Goal: Navigation & Orientation: Understand site structure

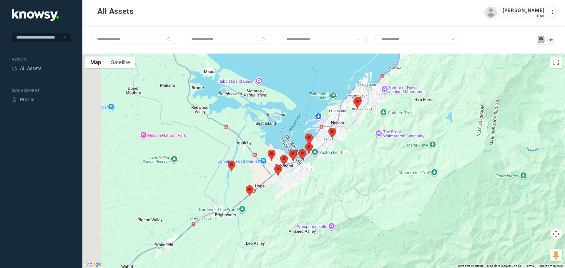
drag, startPoint x: 276, startPoint y: 227, endPoint x: 295, endPoint y: 192, distance: 39.9
click at [301, 191] on div at bounding box center [323, 161] width 483 height 215
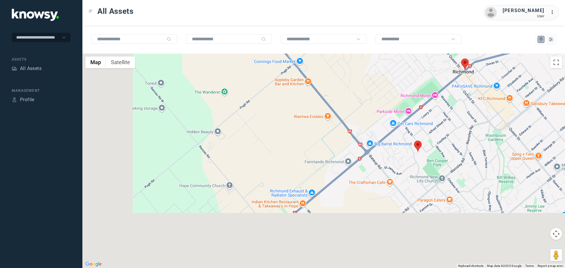
drag, startPoint x: 311, startPoint y: 123, endPoint x: 327, endPoint y: 100, distance: 28.2
click at [328, 98] on div at bounding box center [323, 161] width 483 height 215
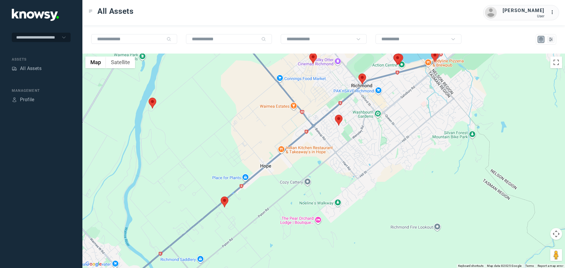
drag, startPoint x: 397, startPoint y: 158, endPoint x: 332, endPoint y: 179, distance: 68.0
click at [332, 179] on div at bounding box center [323, 161] width 483 height 215
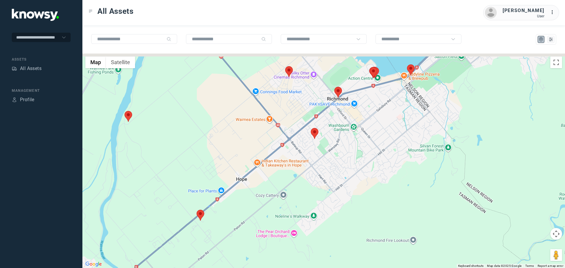
drag, startPoint x: 369, startPoint y: 139, endPoint x: 355, endPoint y: 154, distance: 20.8
click at [355, 154] on div at bounding box center [323, 161] width 483 height 215
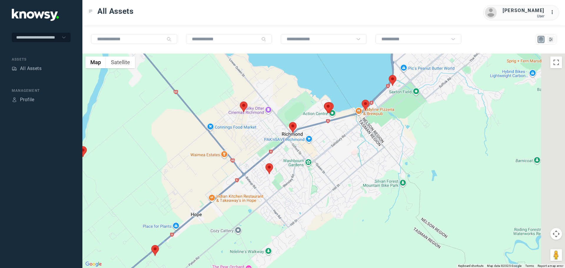
drag, startPoint x: 386, startPoint y: 147, endPoint x: 354, endPoint y: 168, distance: 38.4
click at [355, 168] on div at bounding box center [323, 161] width 483 height 215
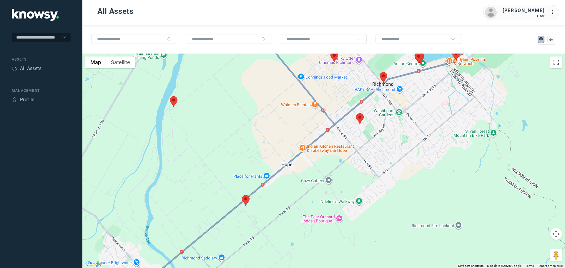
drag, startPoint x: 311, startPoint y: 180, endPoint x: 403, endPoint y: 122, distance: 108.6
click at [403, 122] on div at bounding box center [323, 161] width 483 height 215
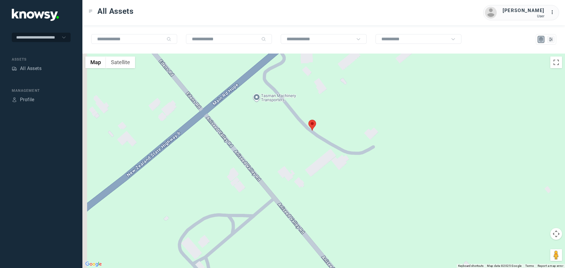
drag, startPoint x: 219, startPoint y: 193, endPoint x: 269, endPoint y: 127, distance: 84.1
click at [269, 127] on div at bounding box center [323, 161] width 483 height 215
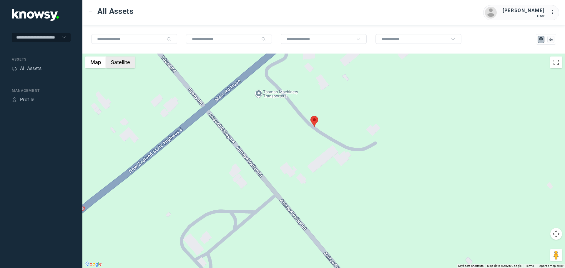
click at [122, 62] on button "Satellite" at bounding box center [120, 63] width 29 height 12
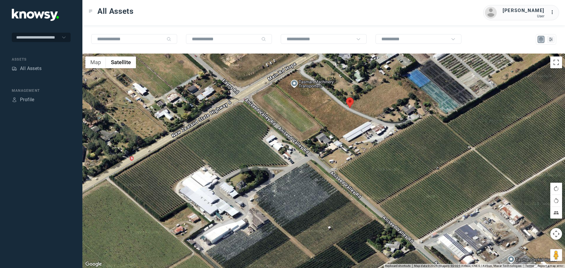
drag, startPoint x: 290, startPoint y: 211, endPoint x: 325, endPoint y: 183, distance: 45.3
click at [325, 183] on div at bounding box center [323, 161] width 483 height 215
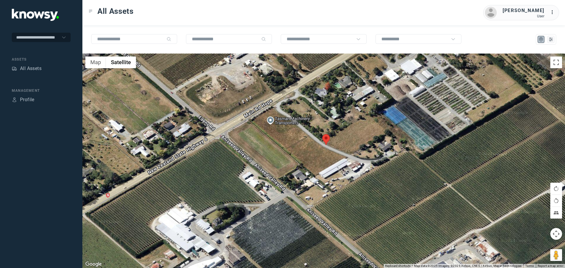
drag, startPoint x: 340, startPoint y: 136, endPoint x: 310, endPoint y: 184, distance: 56.6
click at [310, 184] on div at bounding box center [323, 161] width 483 height 215
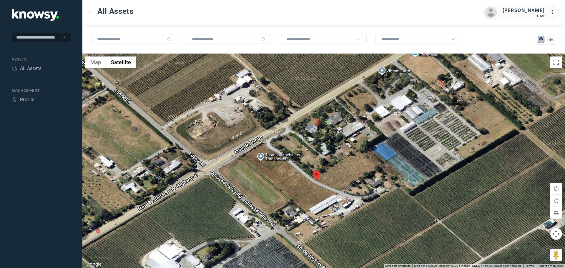
drag, startPoint x: 312, startPoint y: 172, endPoint x: 309, endPoint y: 198, distance: 26.4
click at [309, 198] on div at bounding box center [323, 161] width 483 height 215
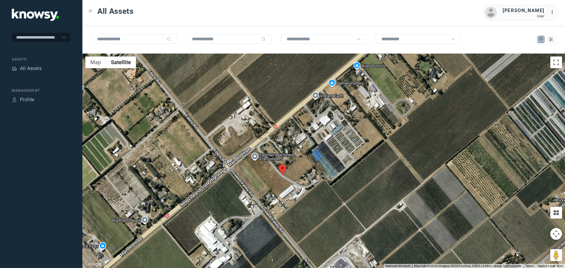
drag, startPoint x: 370, startPoint y: 230, endPoint x: 292, endPoint y: 171, distance: 97.5
click at [293, 171] on div at bounding box center [323, 161] width 483 height 215
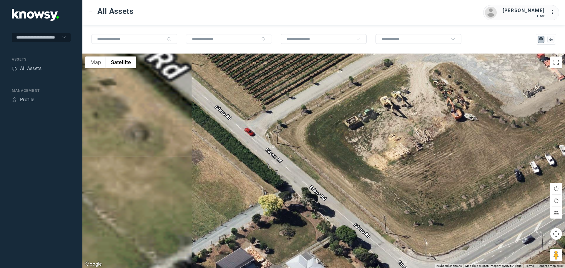
drag, startPoint x: 218, startPoint y: 131, endPoint x: 300, endPoint y: 132, distance: 81.6
click at [300, 132] on div at bounding box center [323, 161] width 483 height 215
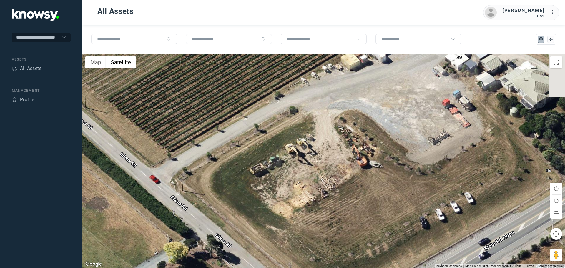
drag, startPoint x: 405, startPoint y: 193, endPoint x: 297, endPoint y: 241, distance: 118.6
click at [297, 241] on div at bounding box center [323, 161] width 483 height 215
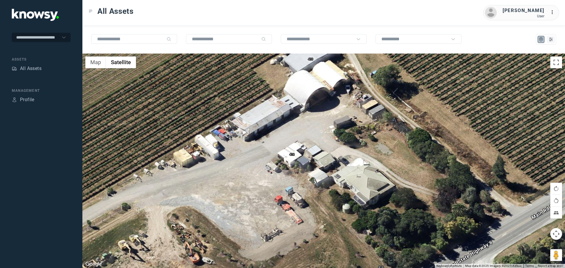
drag, startPoint x: 448, startPoint y: 185, endPoint x: 275, endPoint y: 282, distance: 197.8
click at [275, 268] on html "**********" at bounding box center [282, 134] width 565 height 268
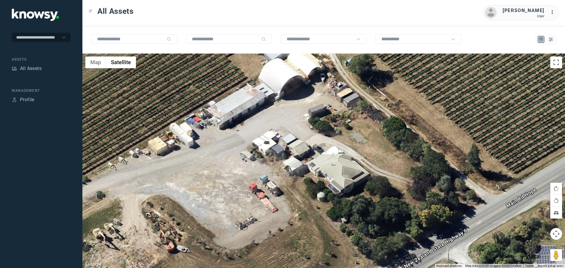
drag, startPoint x: 299, startPoint y: 148, endPoint x: 293, endPoint y: 135, distance: 13.8
click at [293, 135] on div at bounding box center [323, 161] width 483 height 215
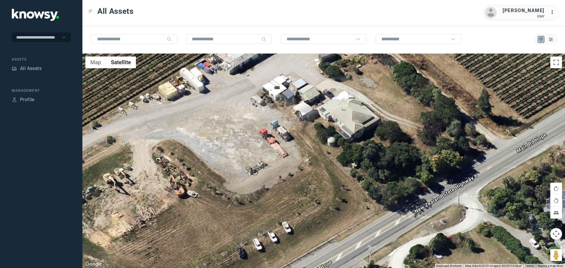
drag, startPoint x: 298, startPoint y: 202, endPoint x: 308, endPoint y: 146, distance: 56.9
click at [308, 146] on div at bounding box center [323, 161] width 483 height 215
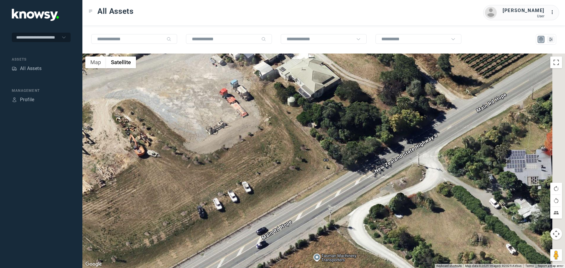
drag, startPoint x: 276, startPoint y: 202, endPoint x: 205, endPoint y: 164, distance: 81.0
click at [208, 165] on div at bounding box center [323, 161] width 483 height 215
